Goal: Information Seeking & Learning: Learn about a topic

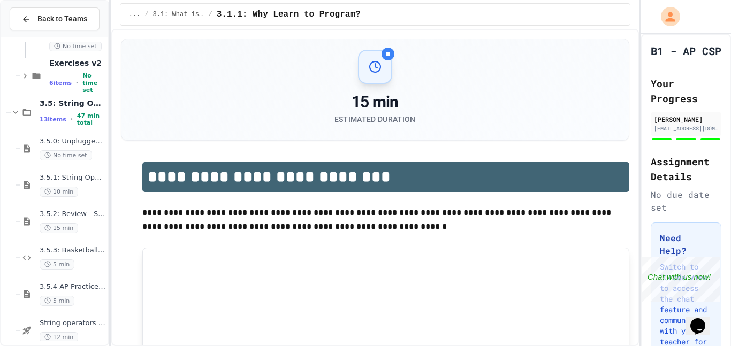
scroll to position [1836, 0]
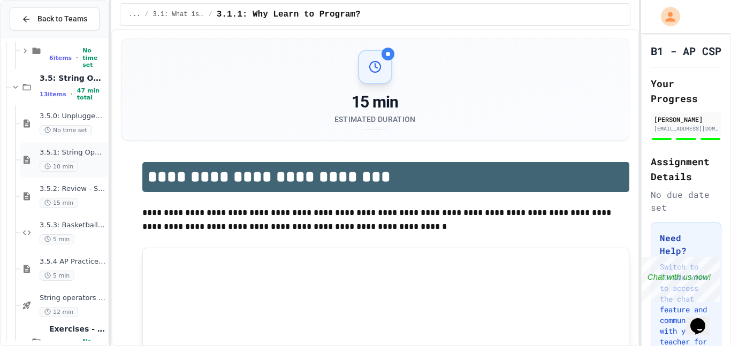
click at [86, 168] on div "10 min" at bounding box center [73, 167] width 66 height 10
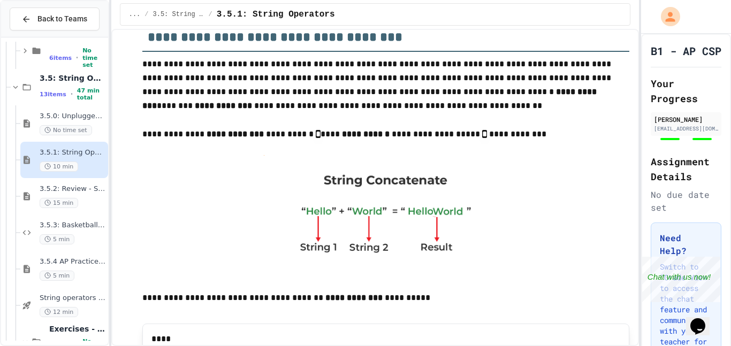
scroll to position [451, 0]
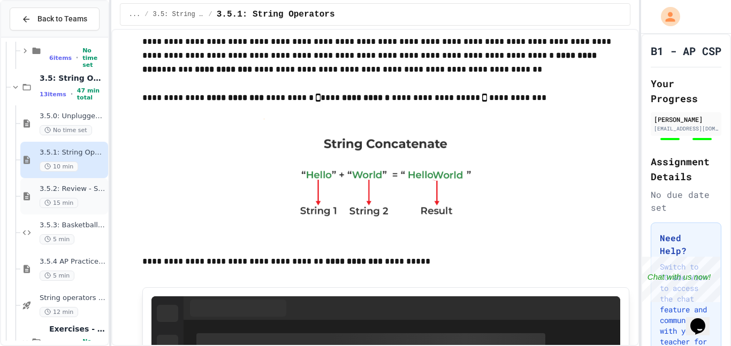
click at [59, 185] on span "3.5.2: Review - String Operators" at bounding box center [73, 189] width 66 height 9
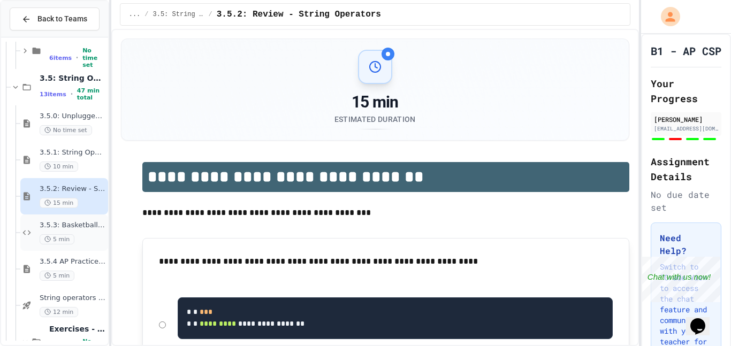
click at [69, 236] on span "5 min" at bounding box center [57, 240] width 35 height 10
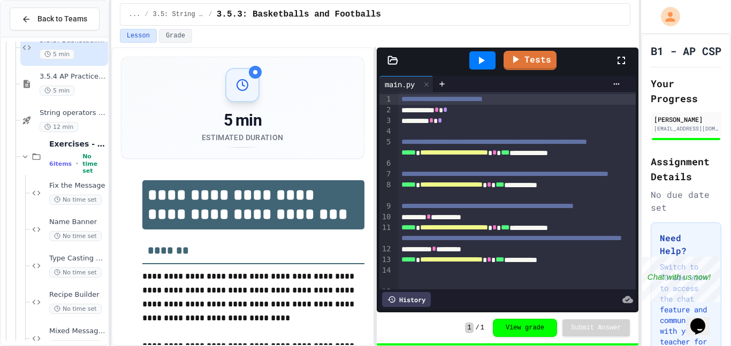
scroll to position [2020, 0]
click at [78, 198] on span "No time set" at bounding box center [75, 201] width 52 height 10
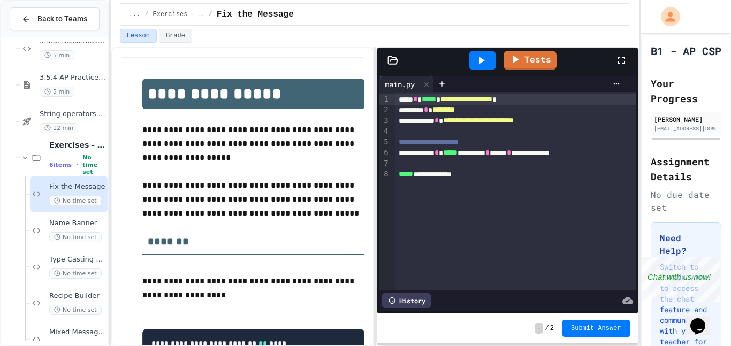
click at [376, 60] on div "**********" at bounding box center [375, 196] width 528 height 299
